Goal: Complete application form

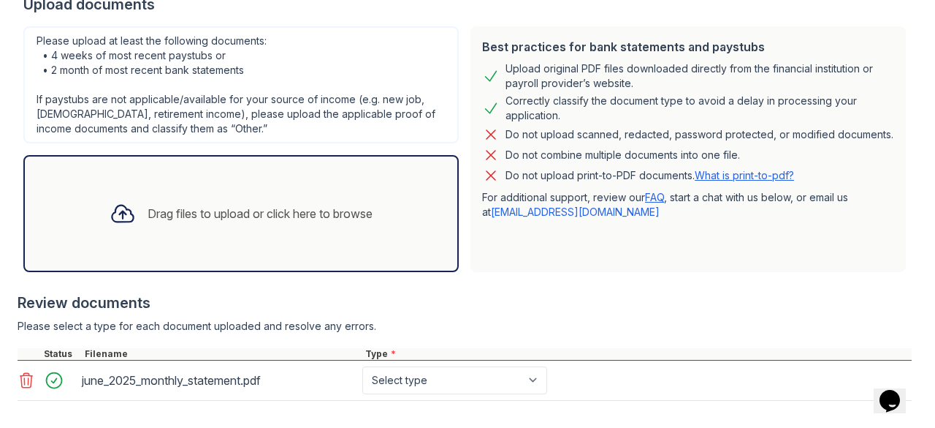
scroll to position [294, 0]
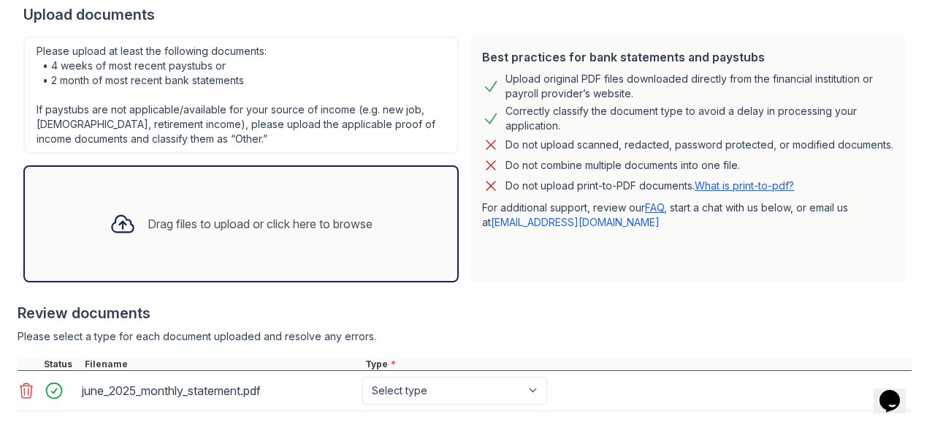
click at [4, 374] on main "Upload Documents for [GEOGRAPHIC_DATA] Application information Property * [GEOG…" at bounding box center [467, 214] width 935 height 428
click at [395, 389] on select "Select type Paystub Bank Statement Offer Letter Tax Documents Benefit Award Let…" at bounding box center [454, 390] width 185 height 28
select select "bank_statement"
click at [362, 376] on select "Select type Paystub Bank Statement Offer Letter Tax Documents Benefit Award Let…" at bounding box center [454, 390] width 185 height 28
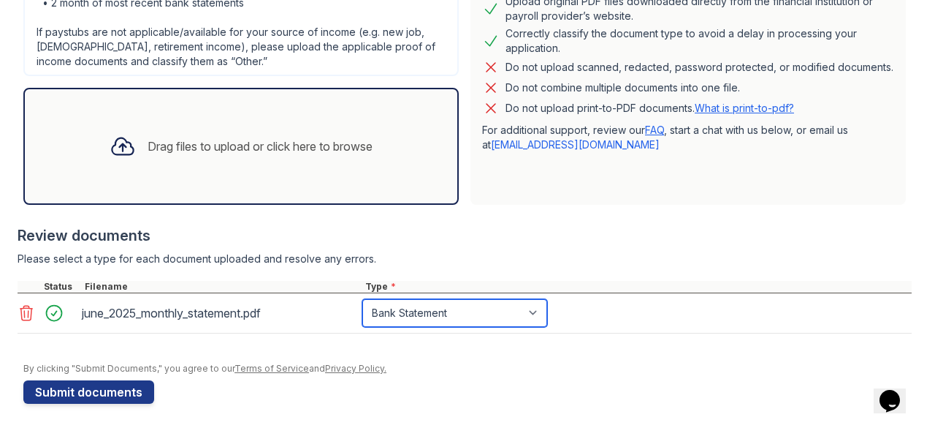
scroll to position [372, 0]
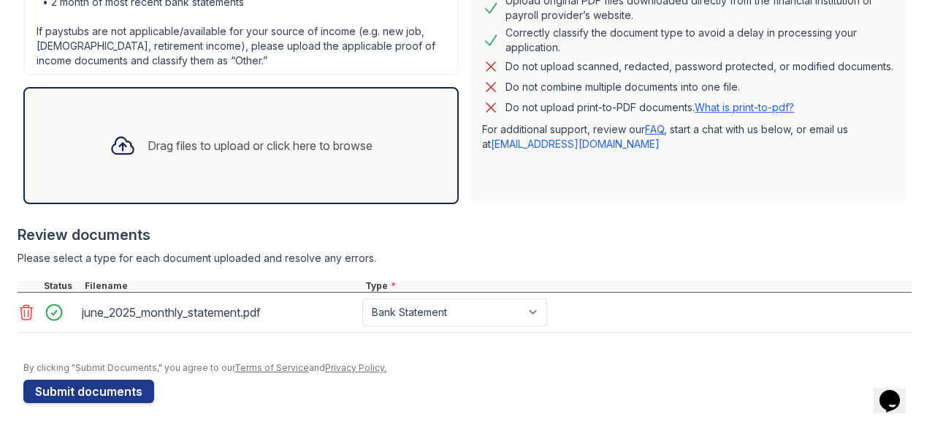
click at [123, 158] on div at bounding box center [123, 145] width 38 height 38
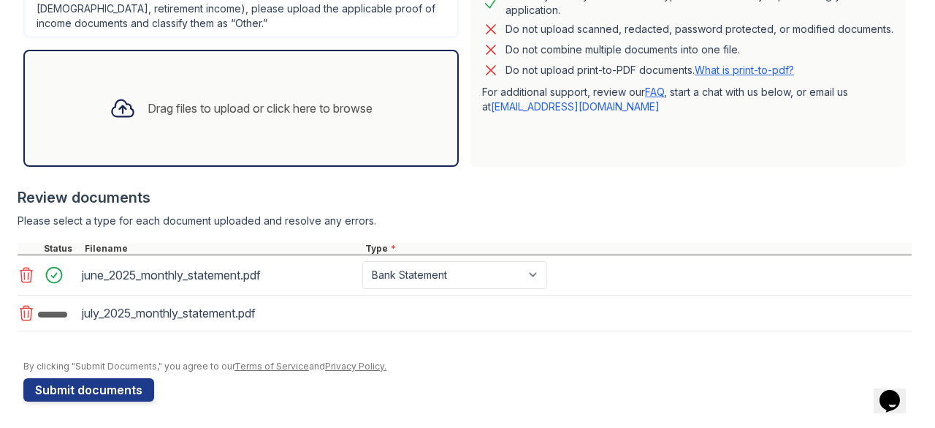
scroll to position [411, 0]
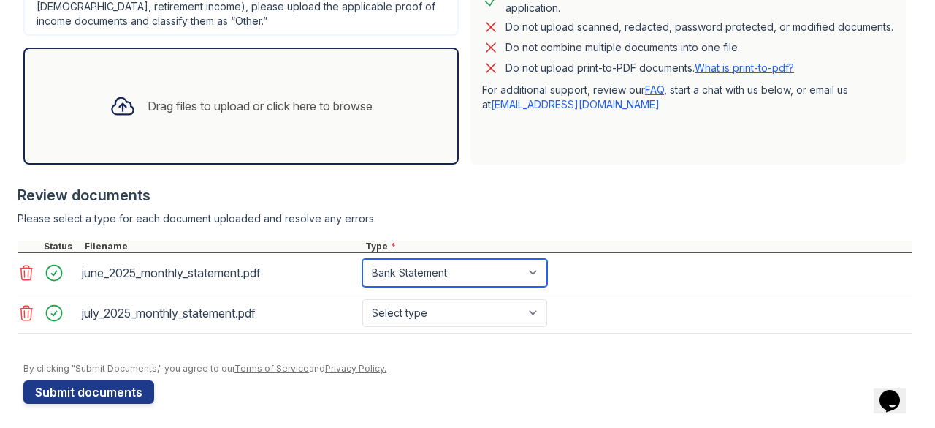
click at [487, 273] on select "Select type Paystub Bank Statement Offer Letter Tax Documents Benefit Award Let…" at bounding box center [454, 273] width 185 height 28
click at [0, 164] on main "Upload Documents for [GEOGRAPHIC_DATA] Application information Property * [GEOG…" at bounding box center [467, 214] width 935 height 428
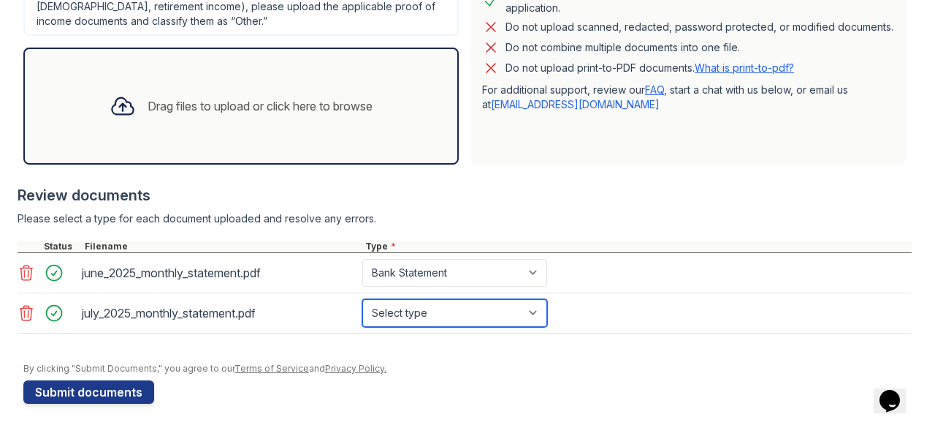
click at [474, 323] on select "Select type Paystub Bank Statement Offer Letter Tax Documents Benefit Award Let…" at bounding box center [454, 313] width 185 height 28
click at [362, 299] on select "Select type Paystub Bank Statement Offer Letter Tax Documents Benefit Award Let…" at bounding box center [454, 313] width 185 height 28
click at [457, 314] on select "Select type Paystub Bank Statement Offer Letter Tax Documents Benefit Award Let…" at bounding box center [454, 313] width 185 height 28
select select "bank_statement"
click at [362, 299] on select "Select type Paystub Bank Statement Offer Letter Tax Documents Benefit Award Let…" at bounding box center [454, 313] width 185 height 28
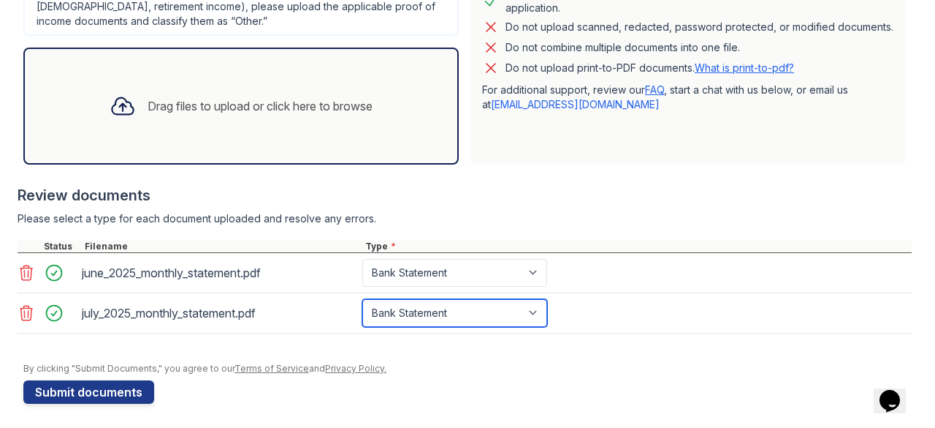
scroll to position [414, 0]
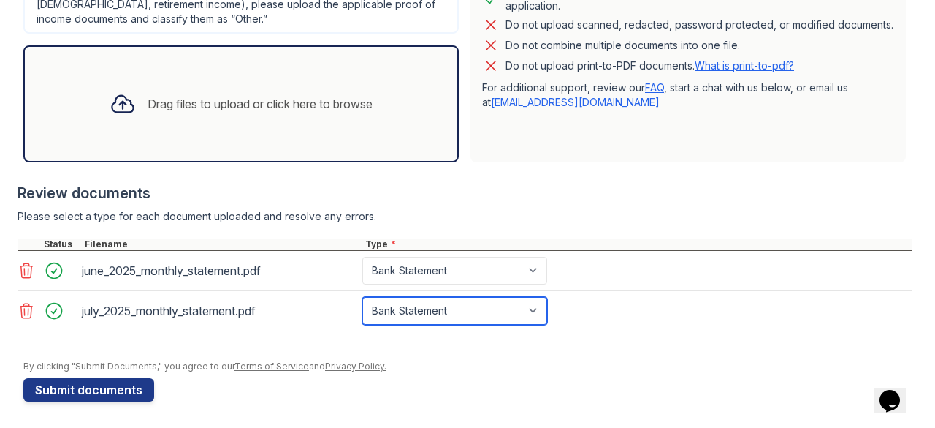
click at [86, 396] on button "Submit documents" at bounding box center [88, 389] width 131 height 23
